Goal: Register for event/course

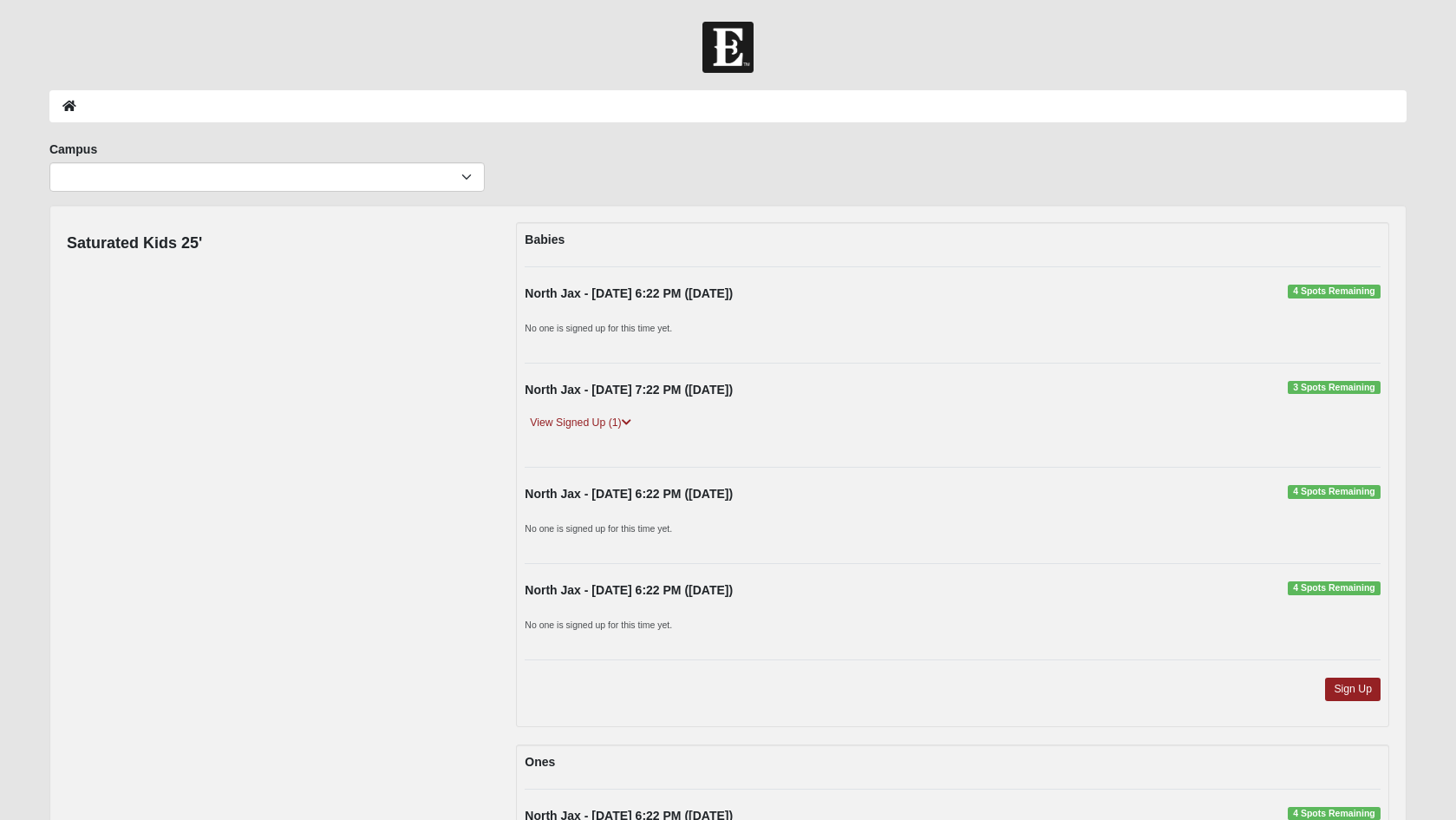
click at [683, 409] on div "North Jax - 9/11/2025 7:22 PM (9/11/2025) 3 Spots Remaining View Signed Up (1) …" at bounding box center [953, 416] width 882 height 69
click at [627, 420] on icon at bounding box center [627, 422] width 9 height 10
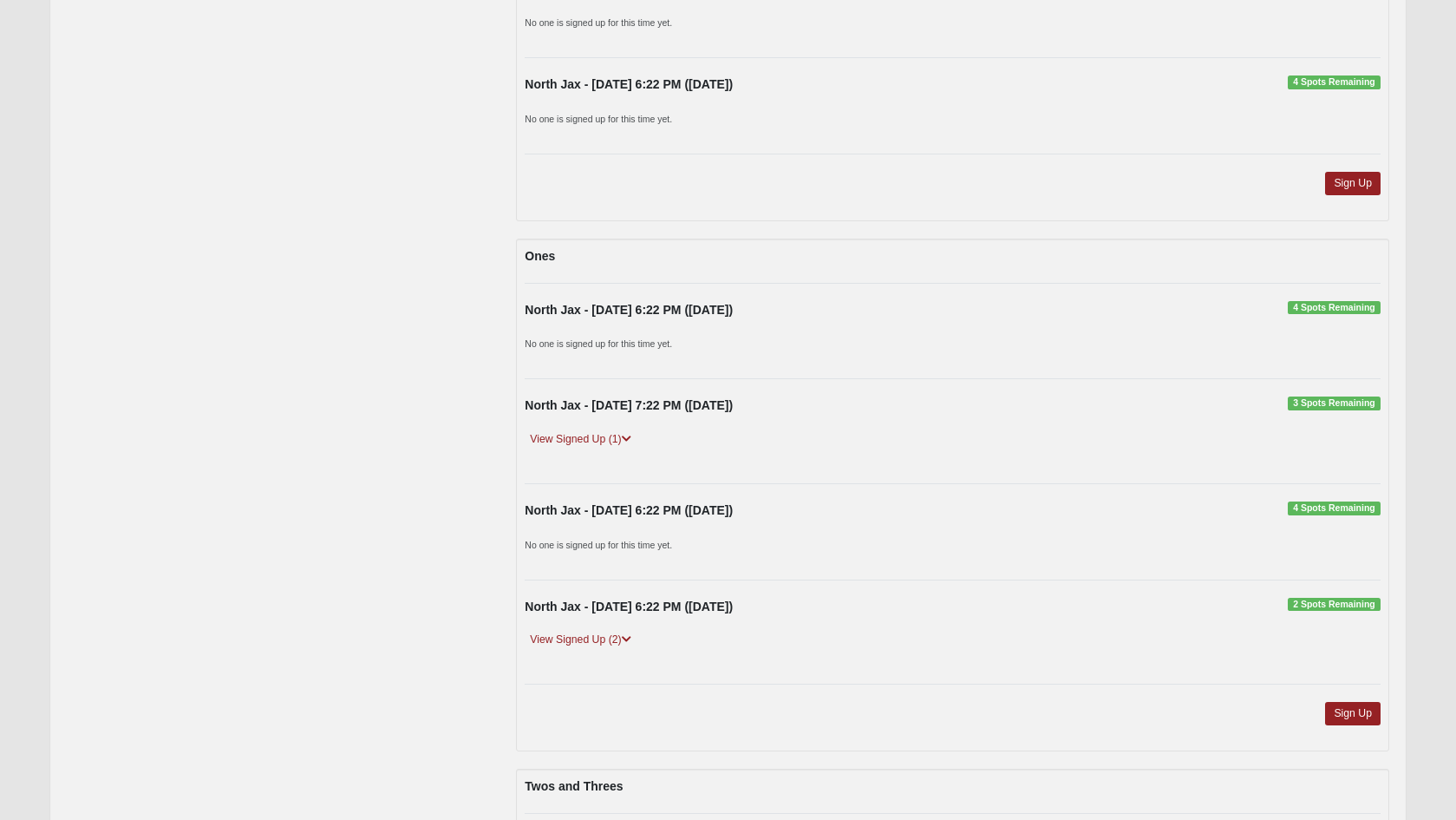
scroll to position [586, 0]
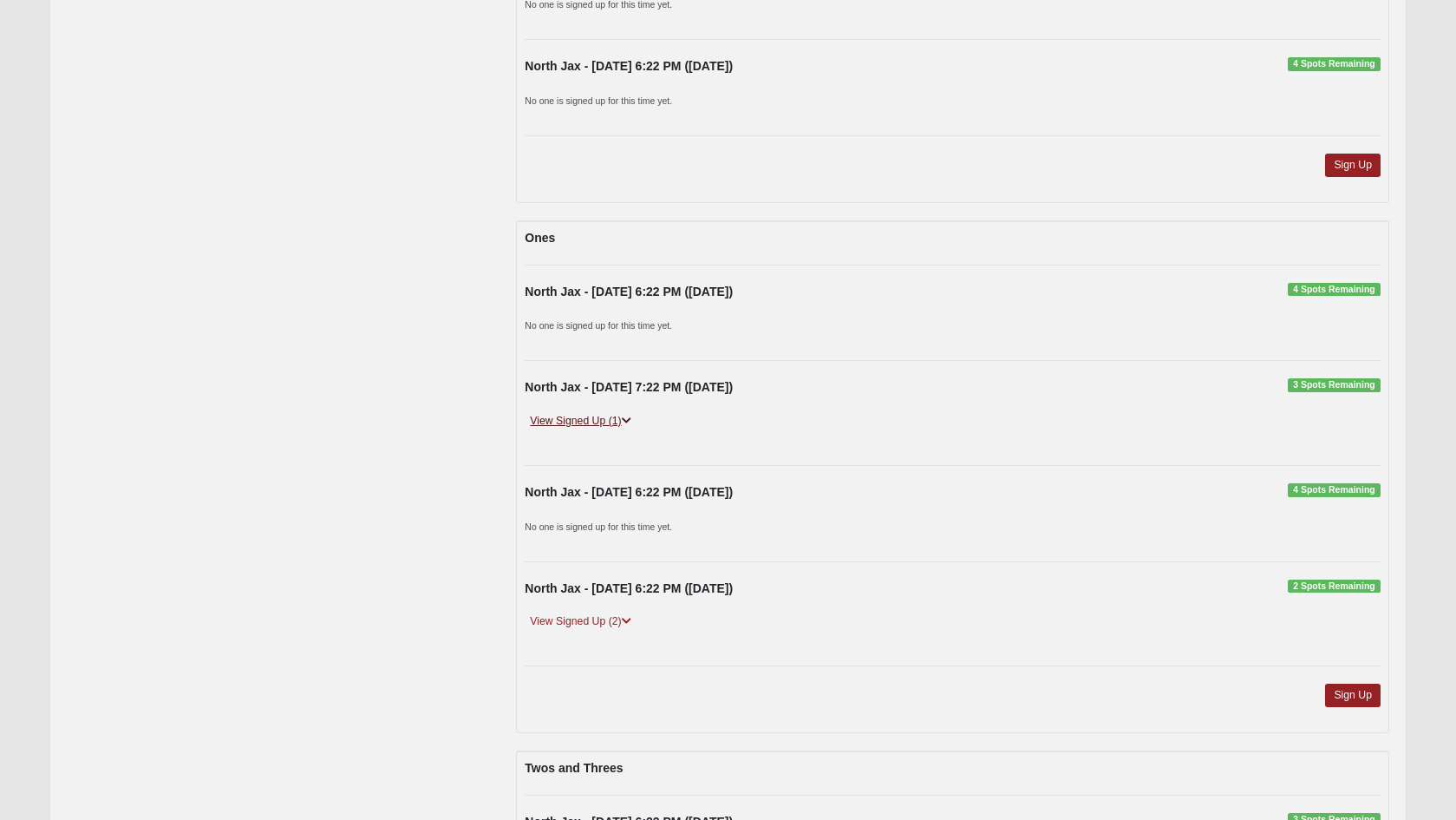
click at [629, 418] on icon at bounding box center [627, 420] width 9 height 10
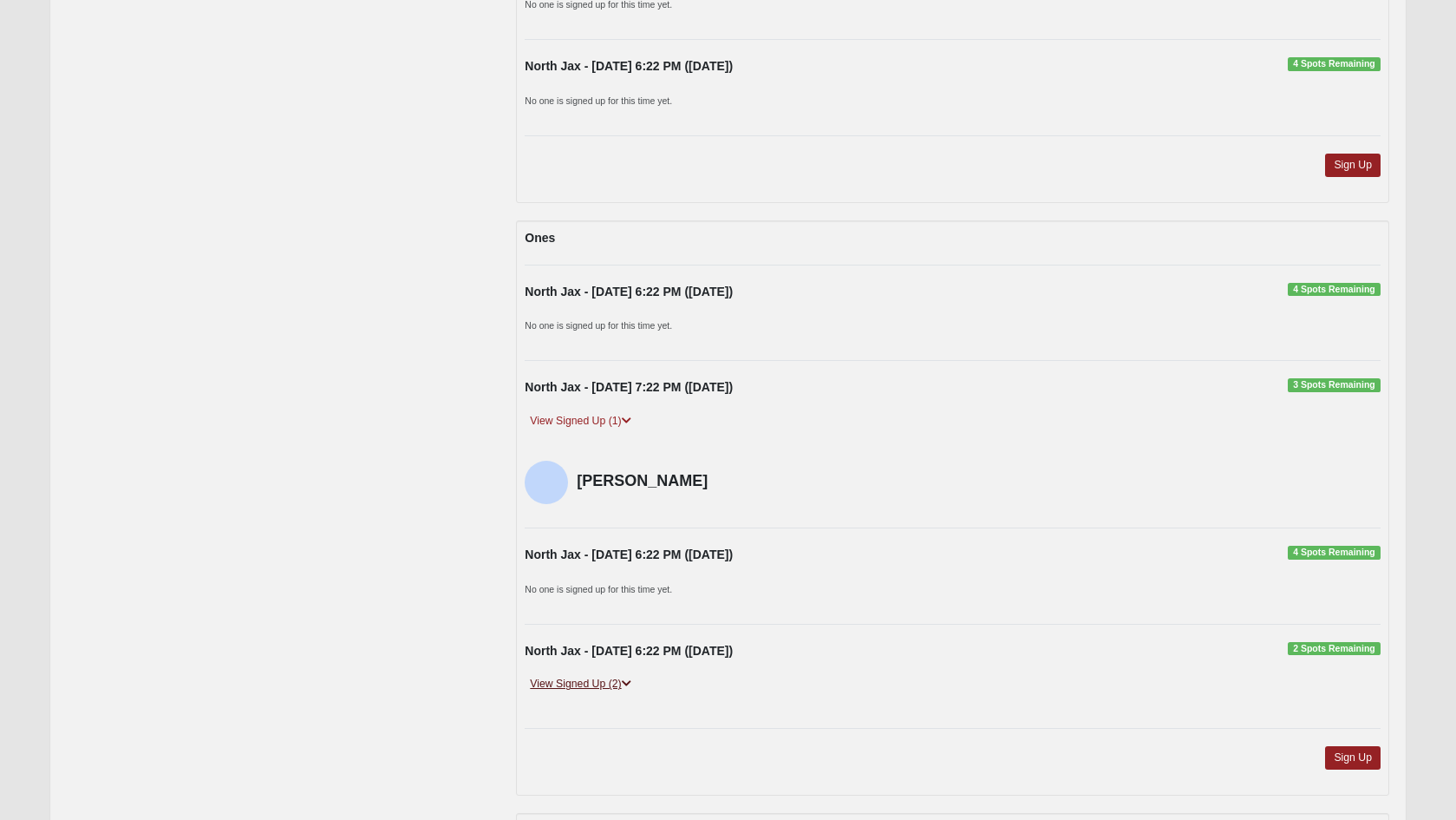
click at [633, 675] on link "View Signed Up (2)" at bounding box center [580, 683] width 111 height 18
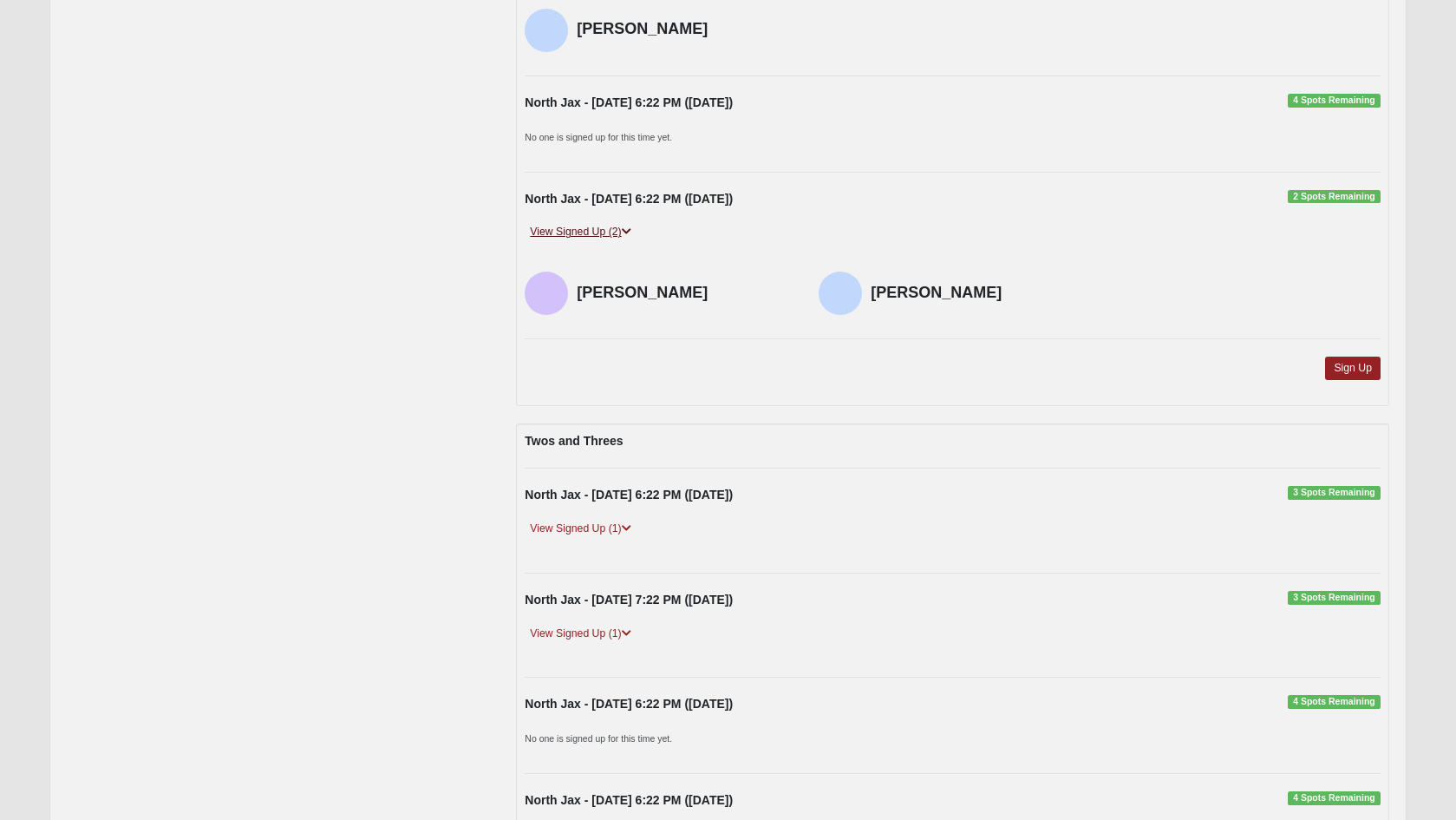
scroll to position [1247, 0]
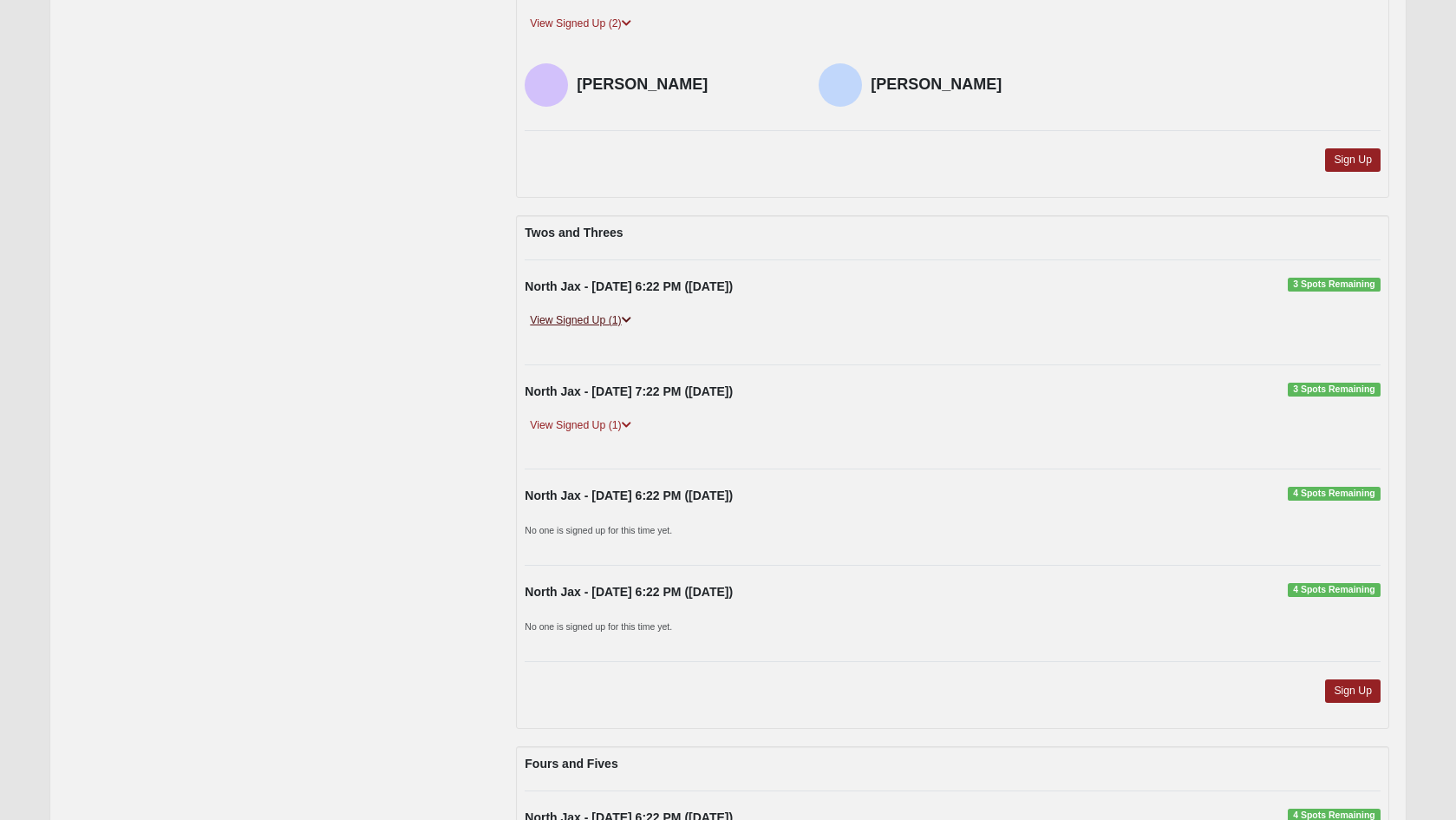
click at [629, 315] on icon at bounding box center [627, 320] width 9 height 10
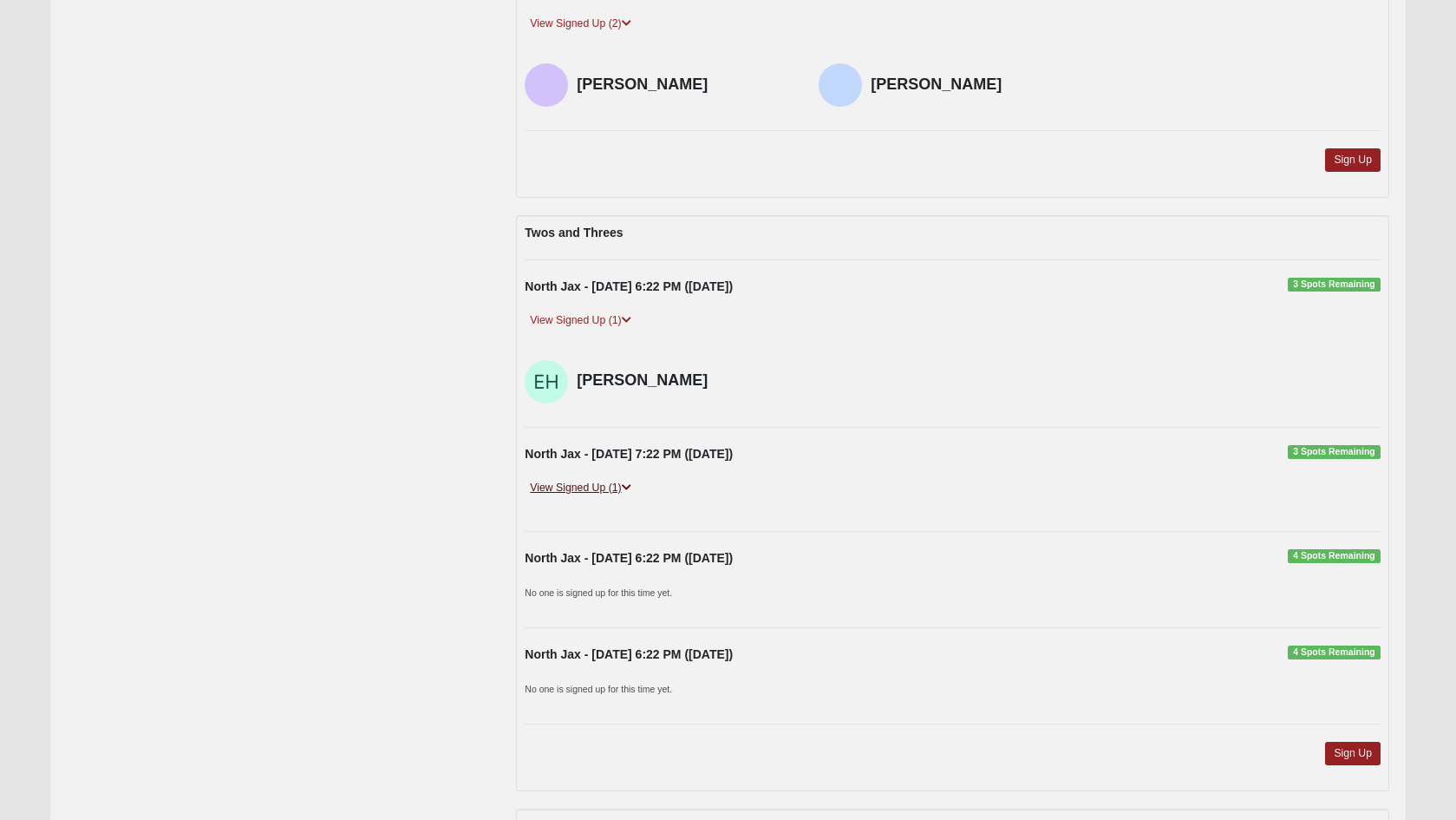
click at [630, 482] on icon at bounding box center [627, 487] width 9 height 10
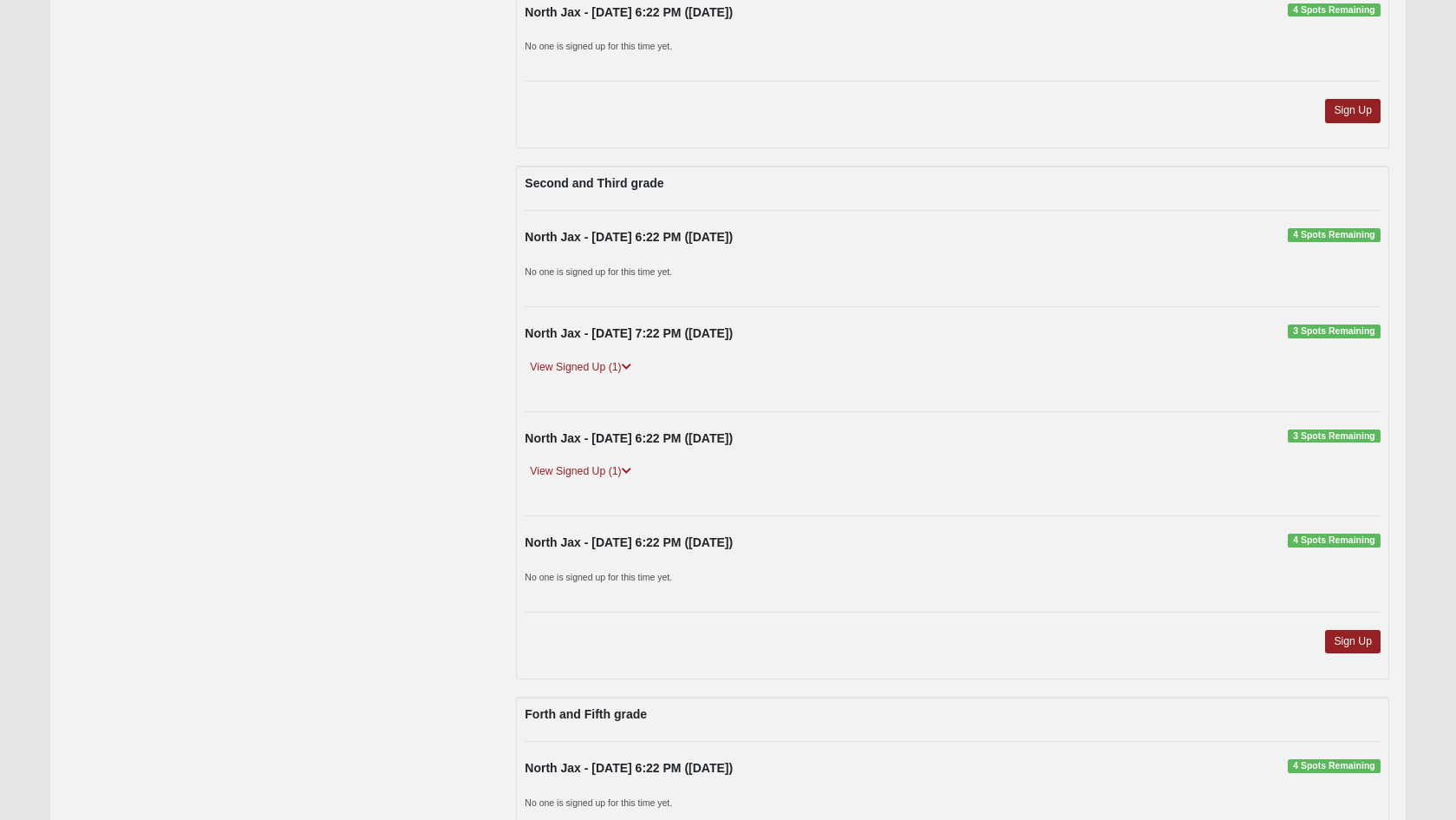
scroll to position [3036, 0]
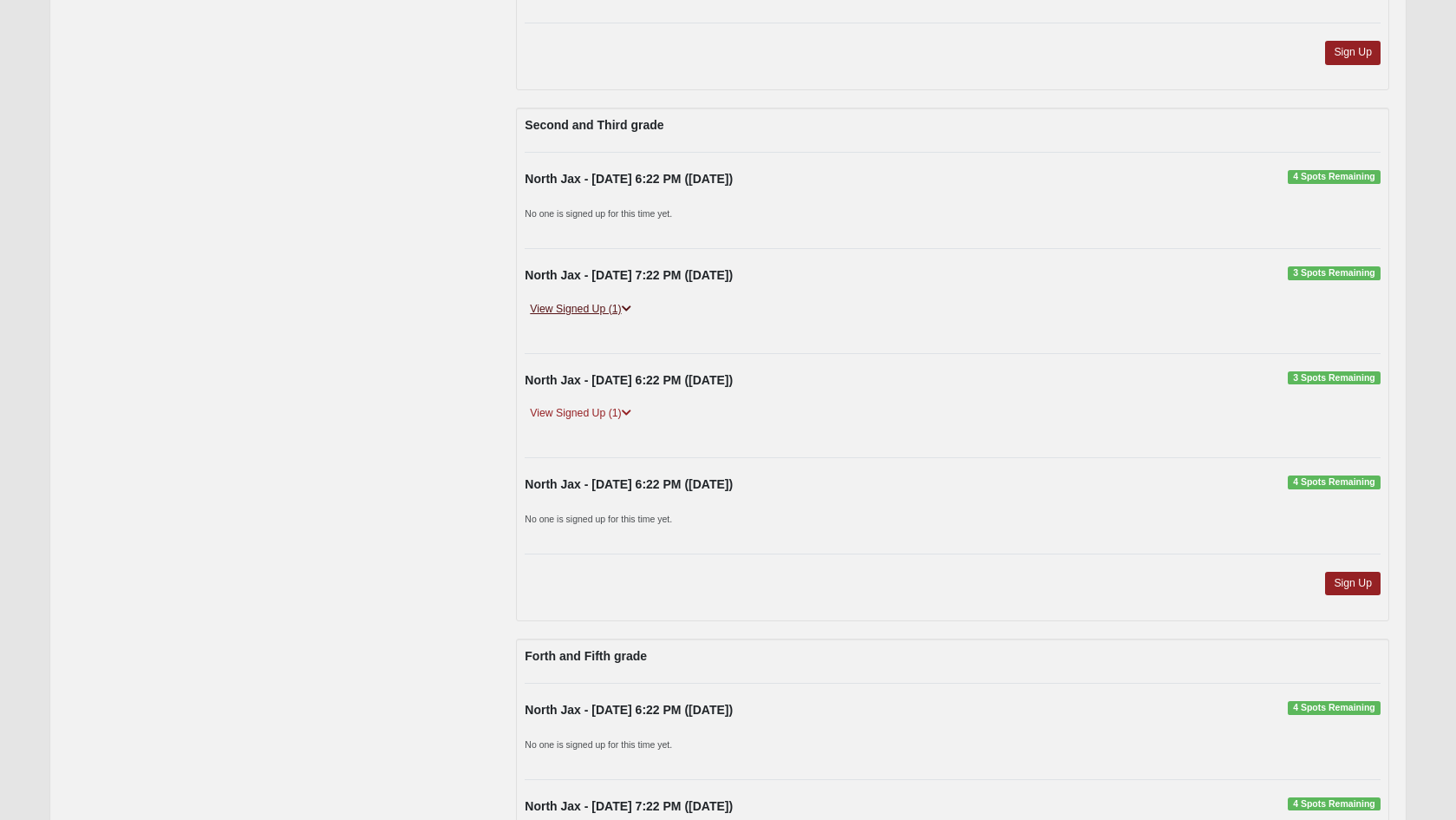
click at [623, 300] on link "View Signed Up (1)" at bounding box center [580, 309] width 111 height 18
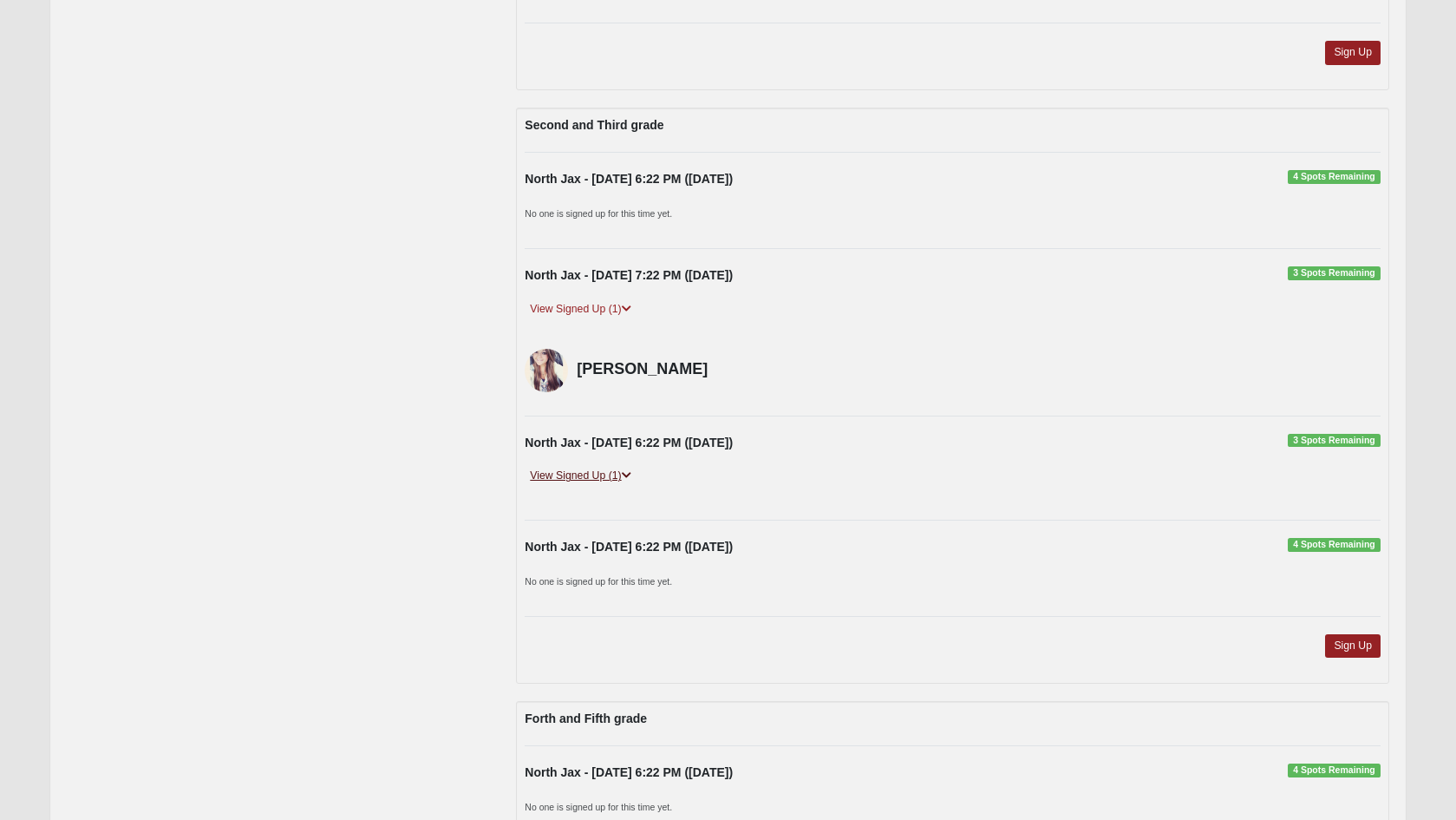
click at [629, 470] on icon at bounding box center [627, 475] width 9 height 10
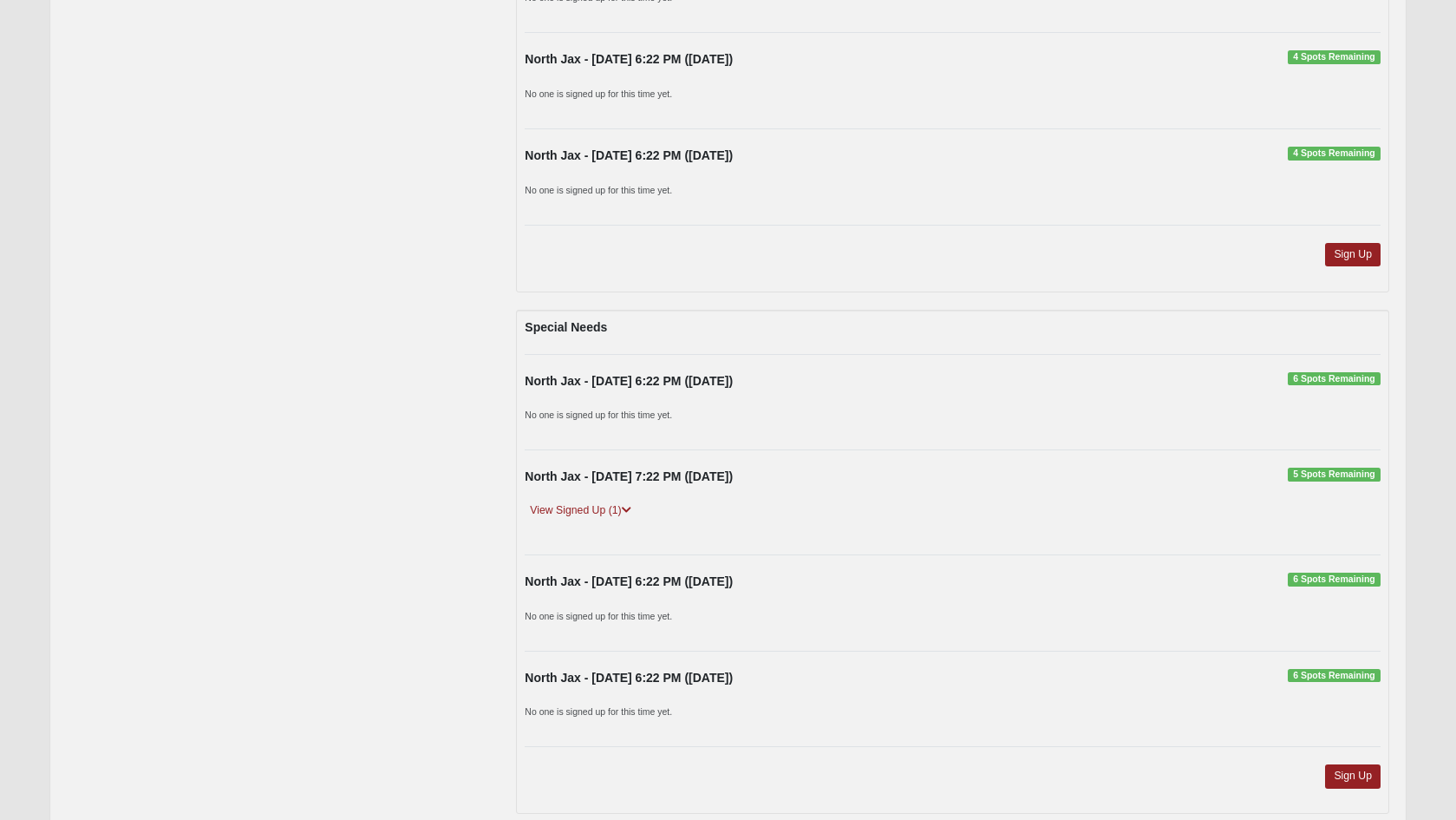
scroll to position [4052, 0]
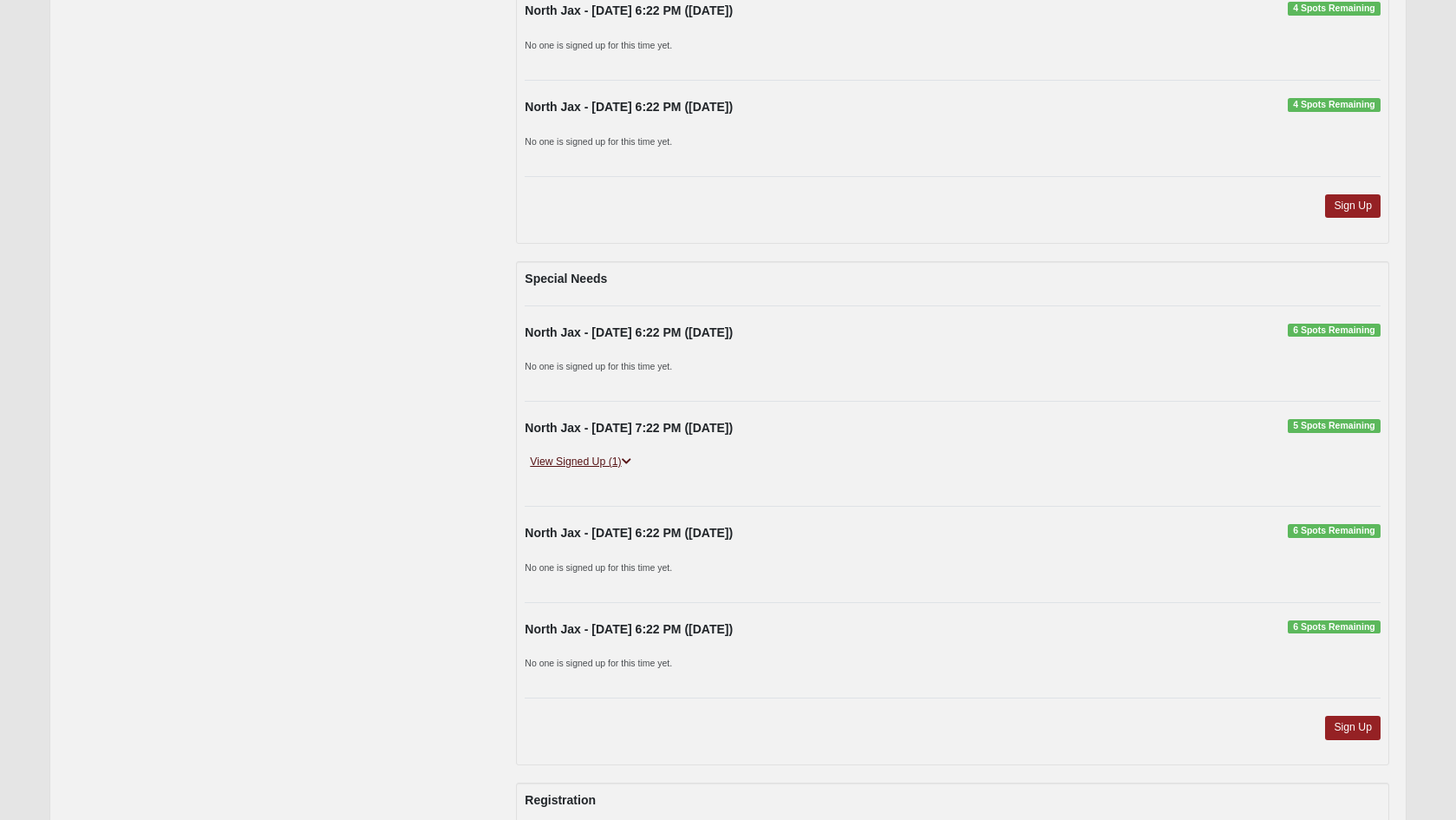
click at [631, 456] on icon at bounding box center [627, 461] width 9 height 10
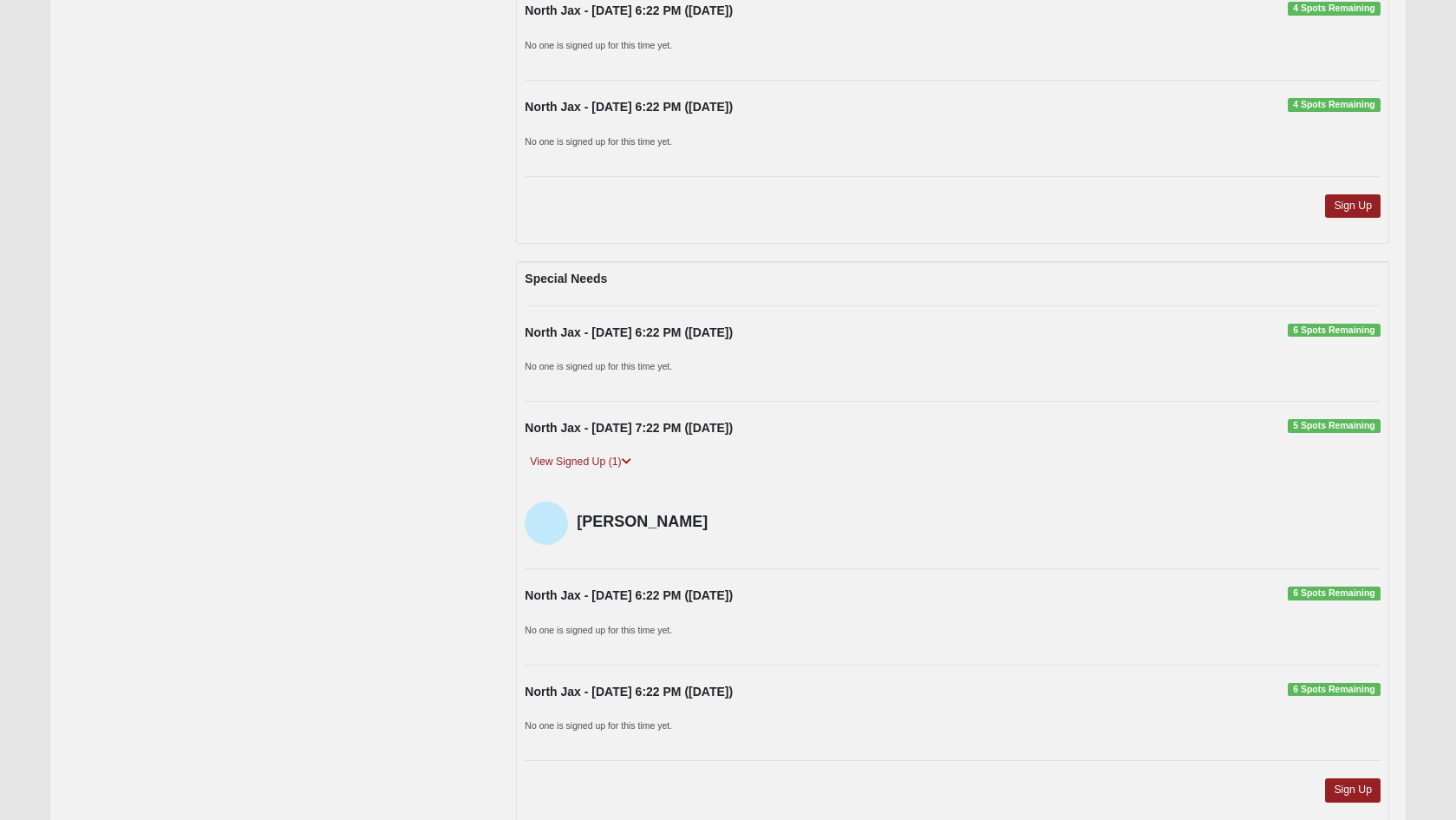
scroll to position [4633, 0]
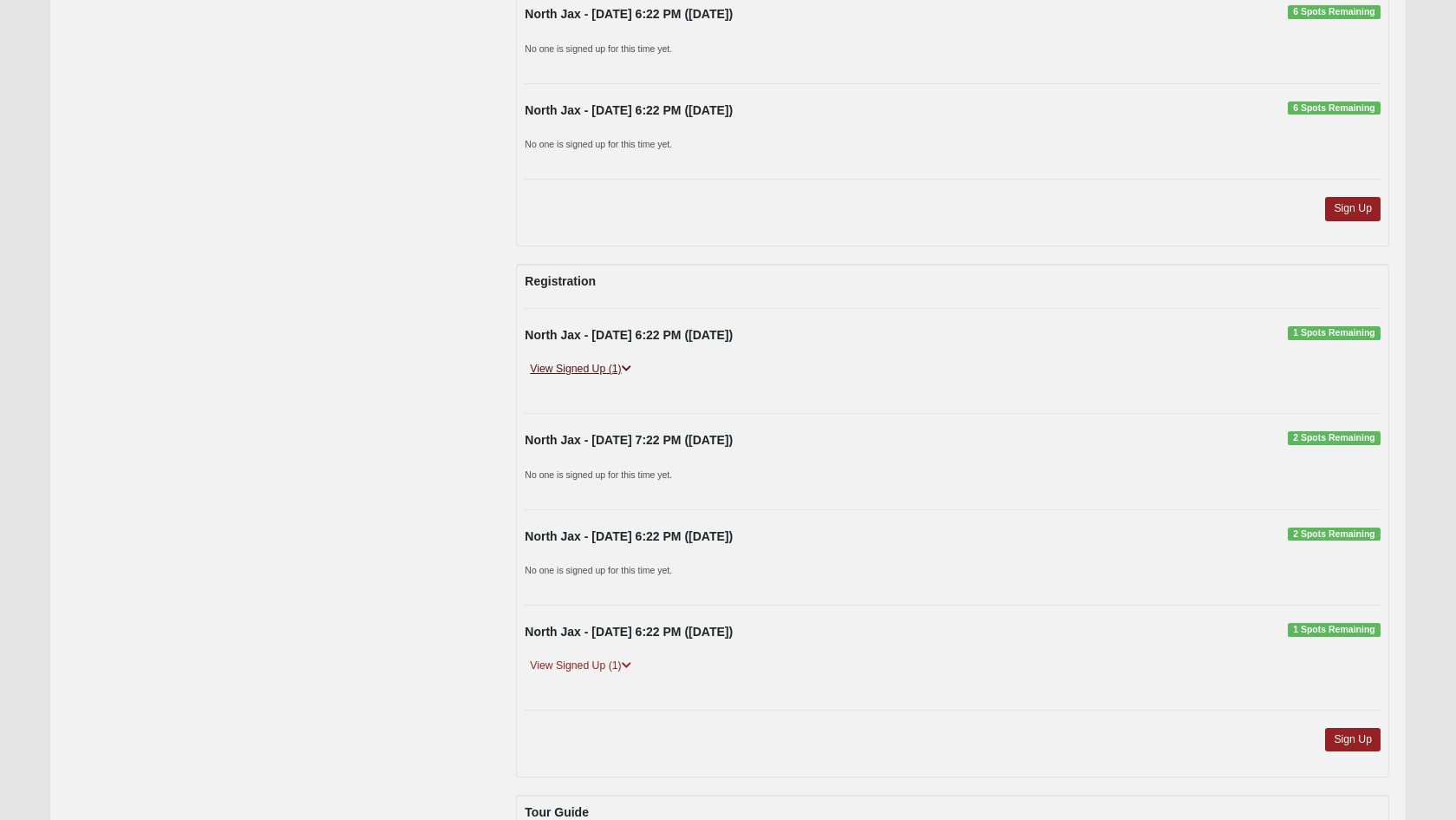
click at [629, 363] on icon at bounding box center [627, 368] width 9 height 10
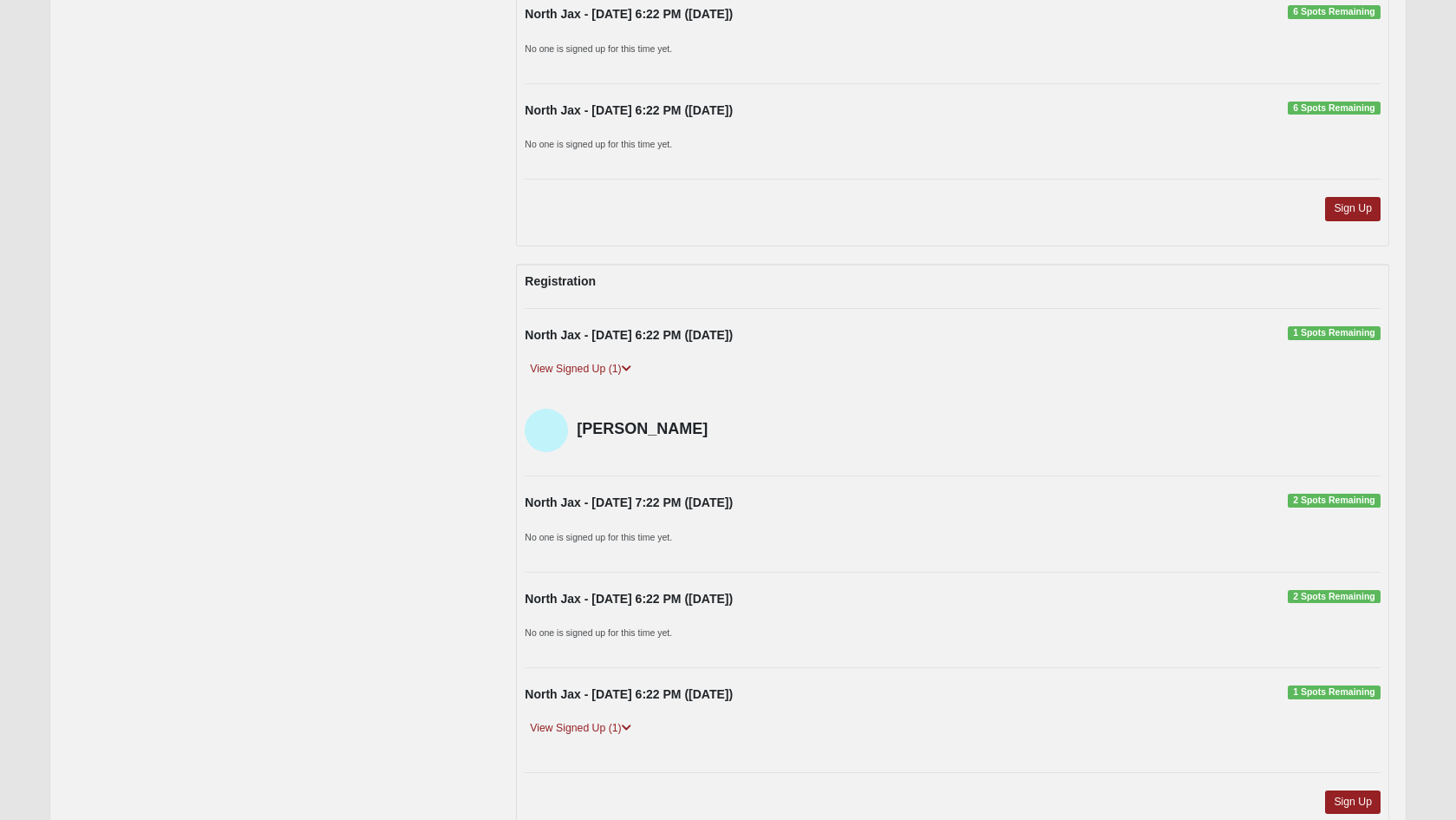
scroll to position [4756, 0]
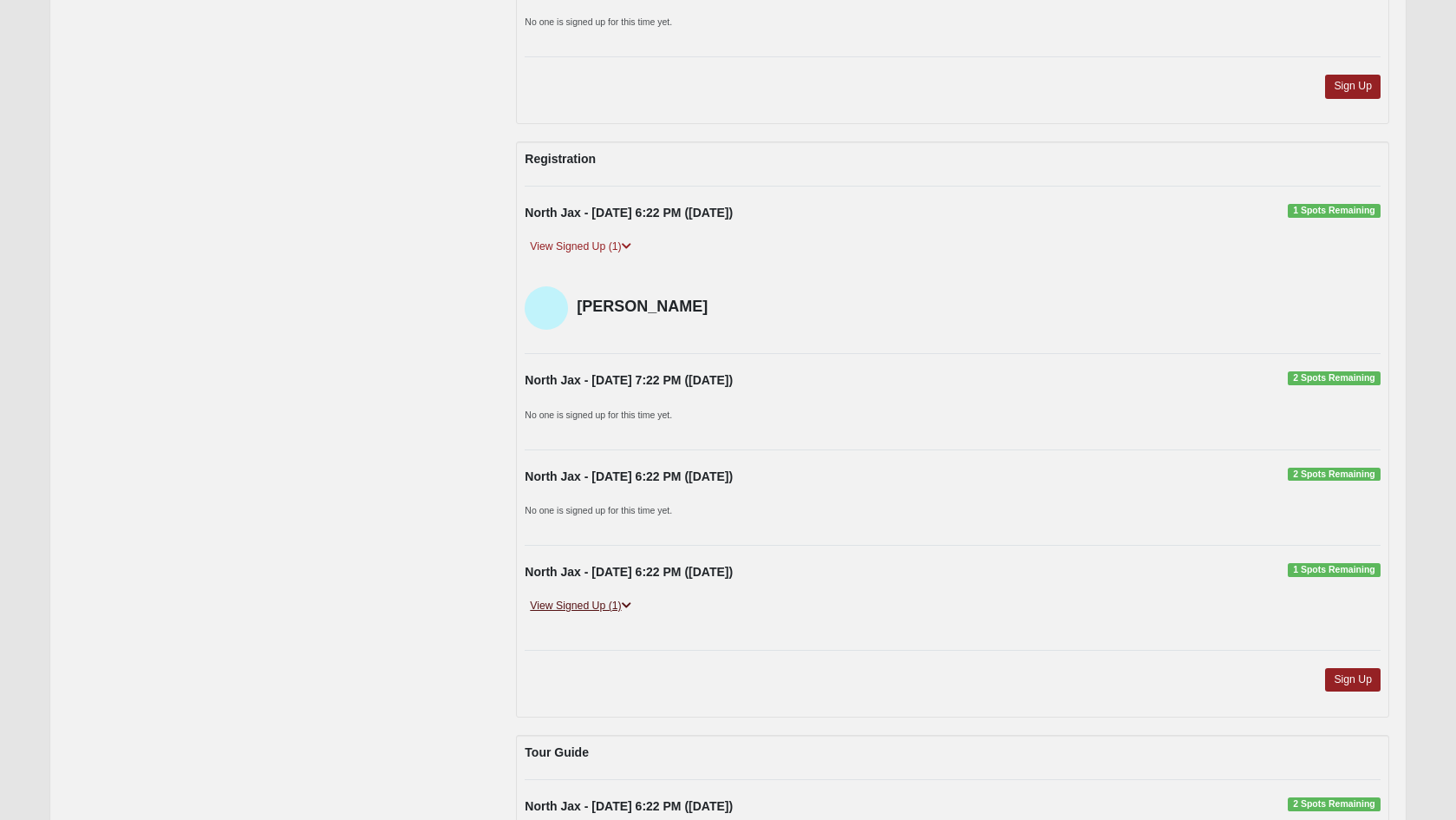
click at [629, 600] on icon at bounding box center [627, 605] width 9 height 10
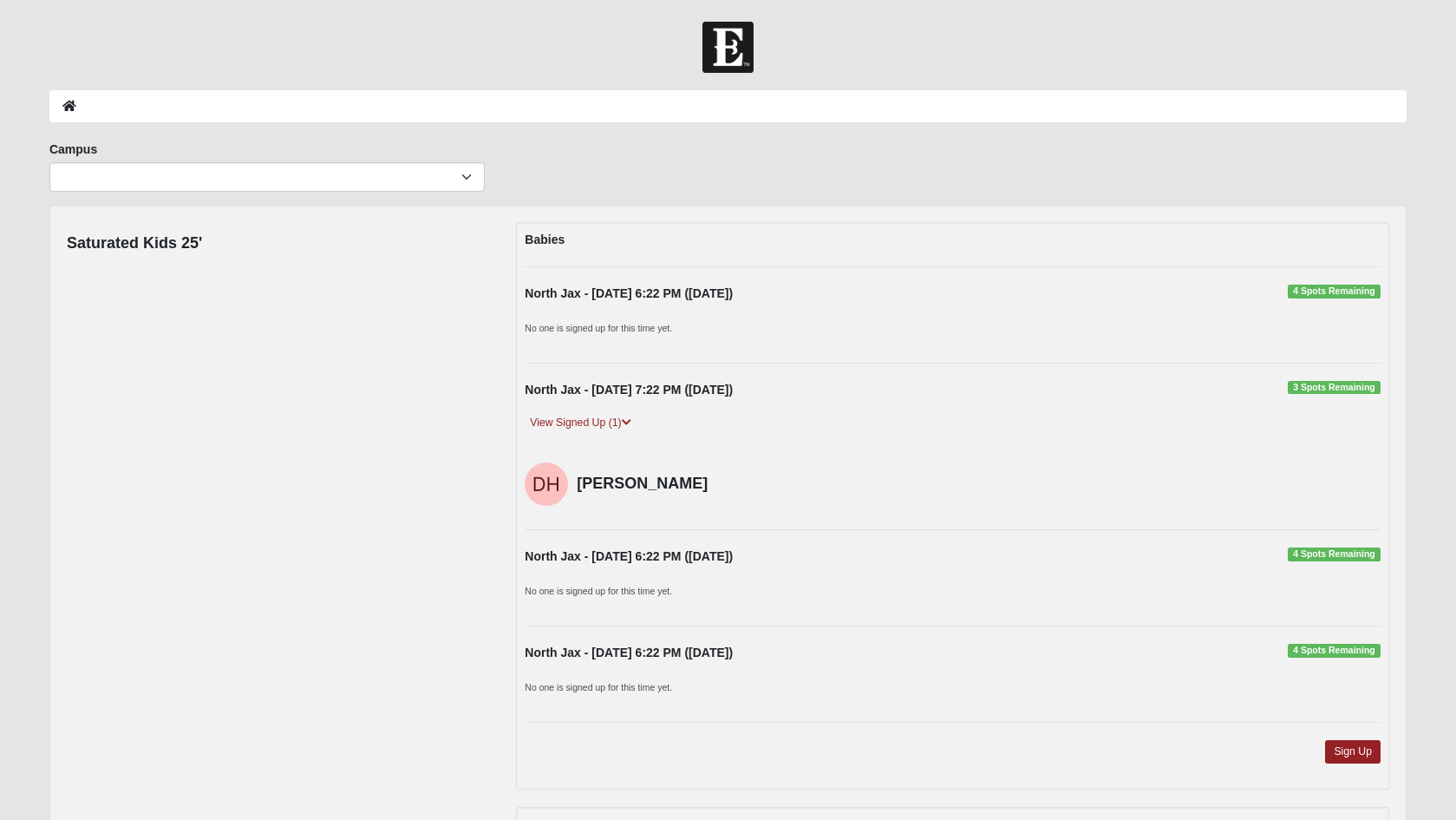
scroll to position [0, 0]
